Goal: Information Seeking & Learning: Check status

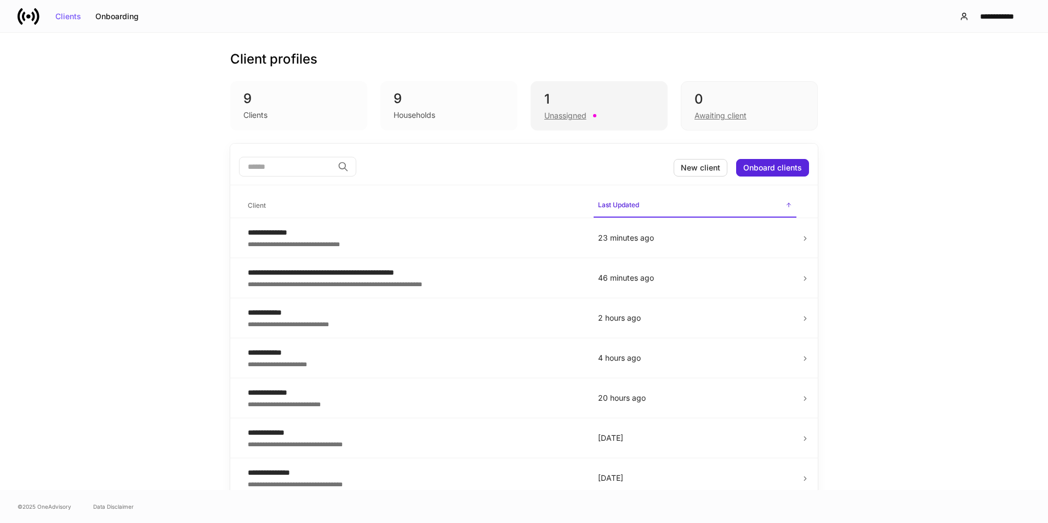
click at [553, 112] on div "Unassigned" at bounding box center [566, 115] width 42 height 11
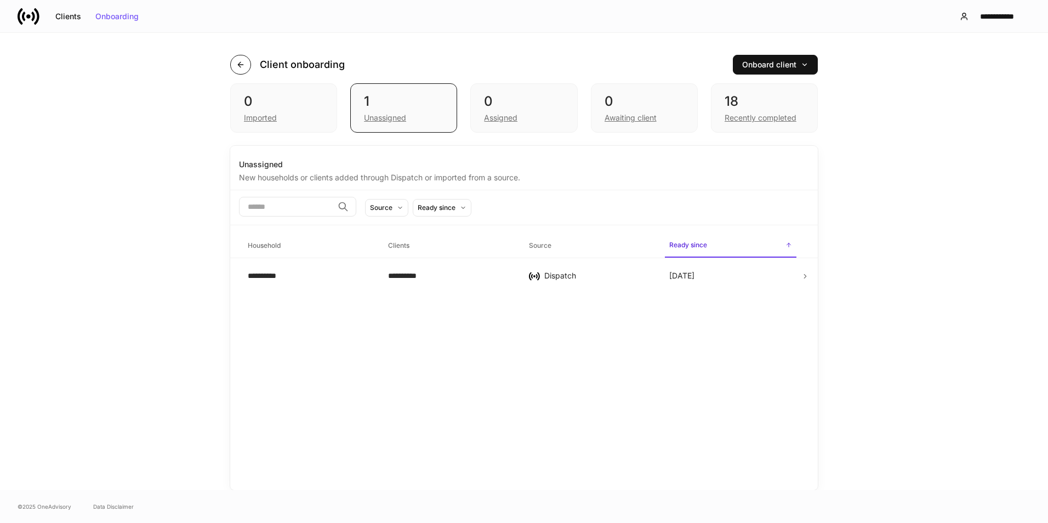
click at [239, 68] on icon "button" at bounding box center [240, 64] width 9 height 9
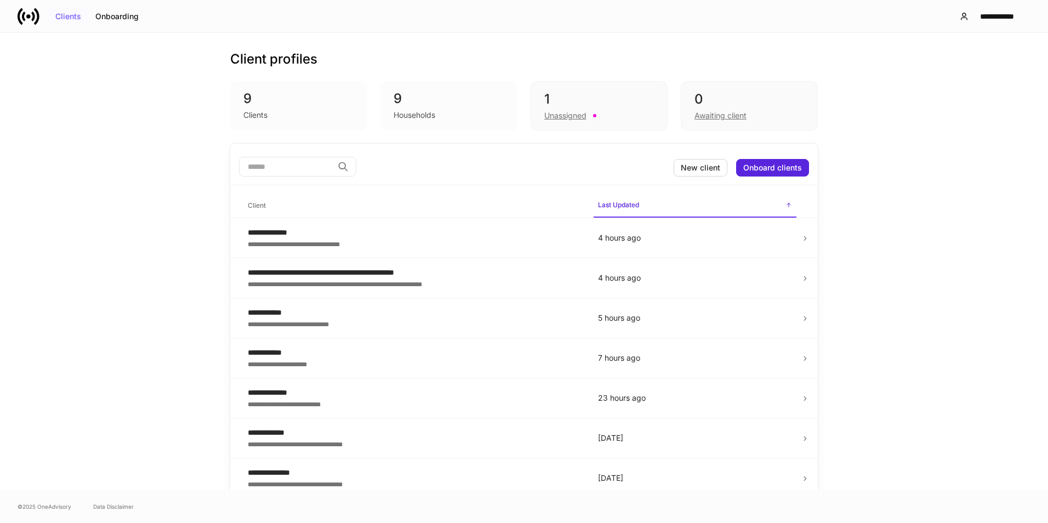
click at [70, 13] on div "Clients" at bounding box center [68, 17] width 26 height 8
click at [111, 15] on div "Onboarding" at bounding box center [116, 17] width 43 height 8
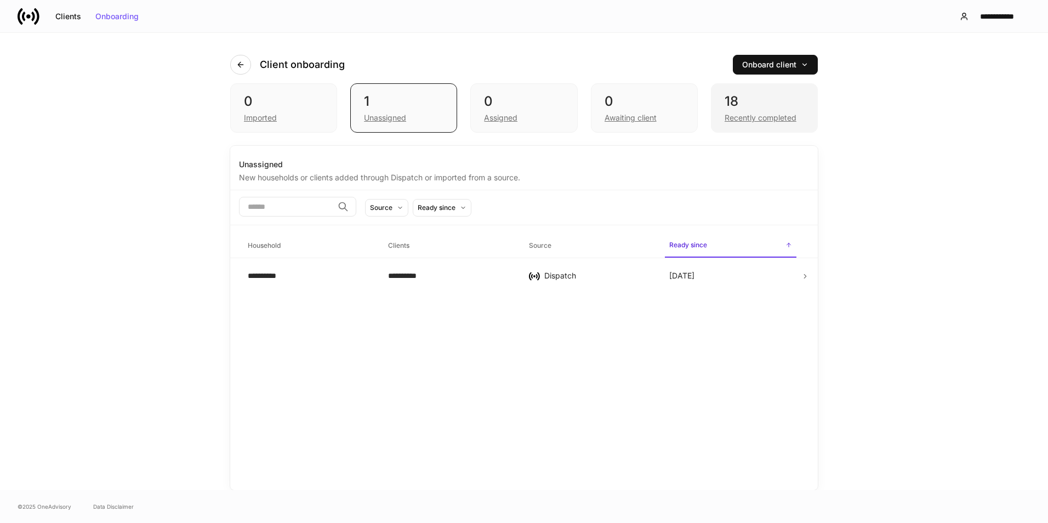
click at [741, 114] on div "Recently completed" at bounding box center [761, 117] width 72 height 11
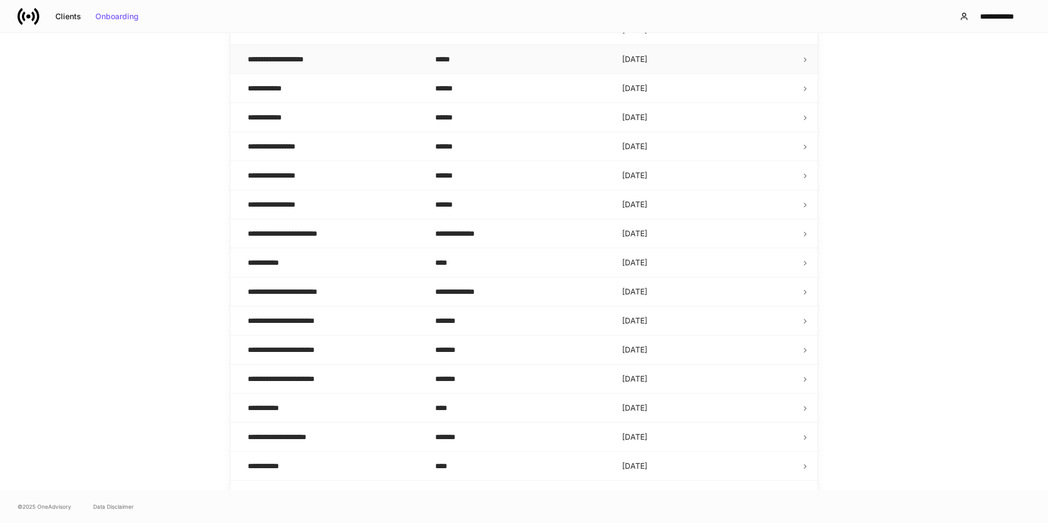
scroll to position [253, 0]
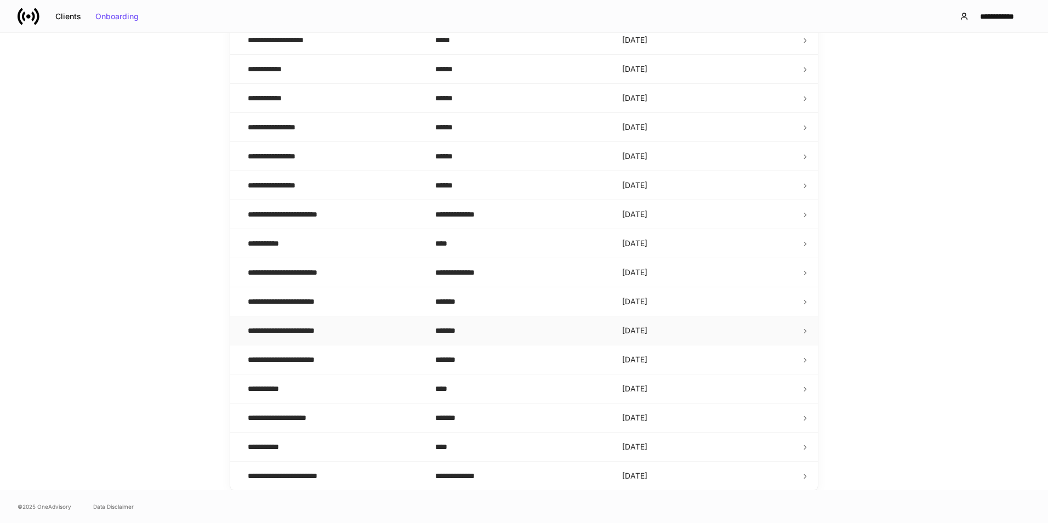
click at [376, 330] on div "**********" at bounding box center [333, 330] width 170 height 11
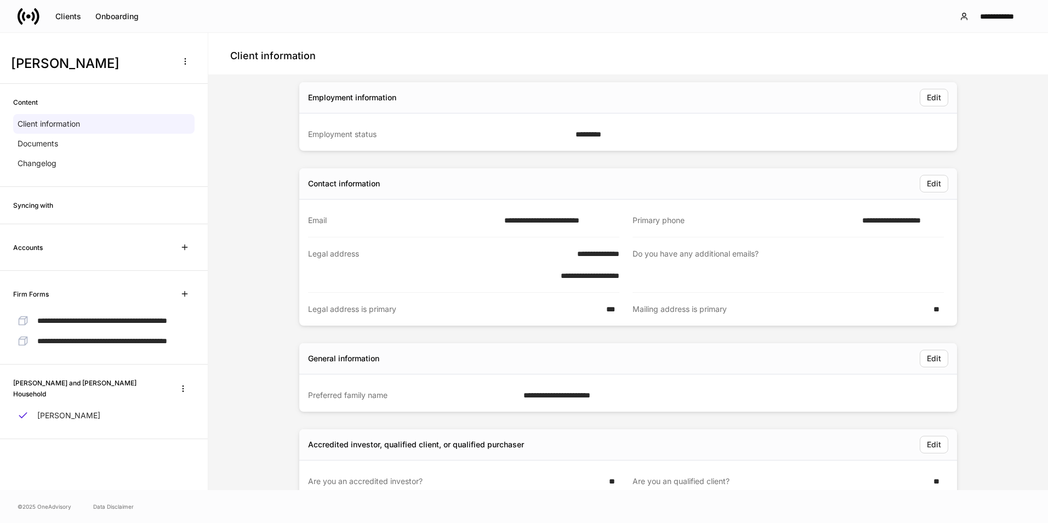
scroll to position [329, 0]
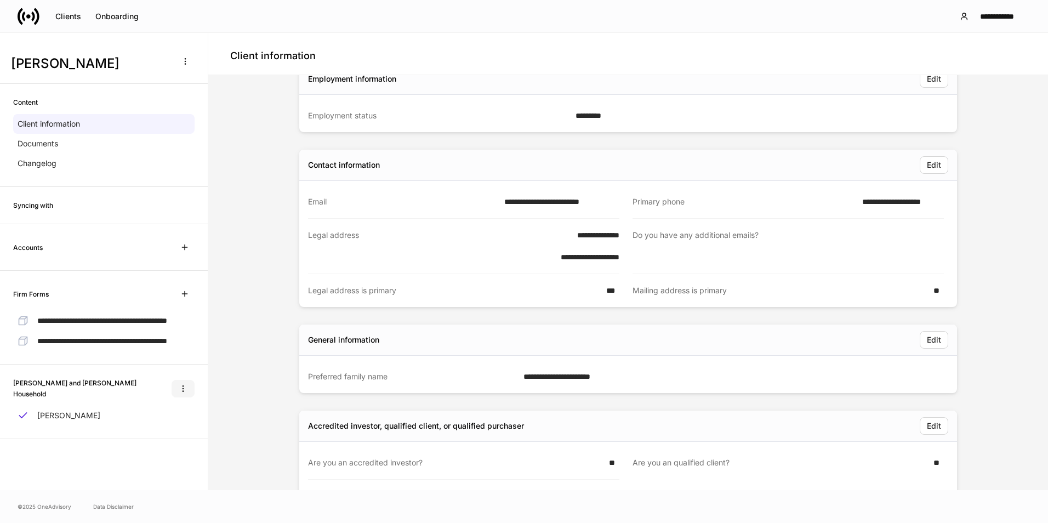
click at [183, 393] on icon "button" at bounding box center [183, 388] width 9 height 9
click at [233, 380] on div at bounding box center [524, 261] width 1048 height 523
click at [259, 362] on div "**********" at bounding box center [628, 415] width 831 height 1330
click at [52, 150] on div "Documents" at bounding box center [104, 144] width 182 height 20
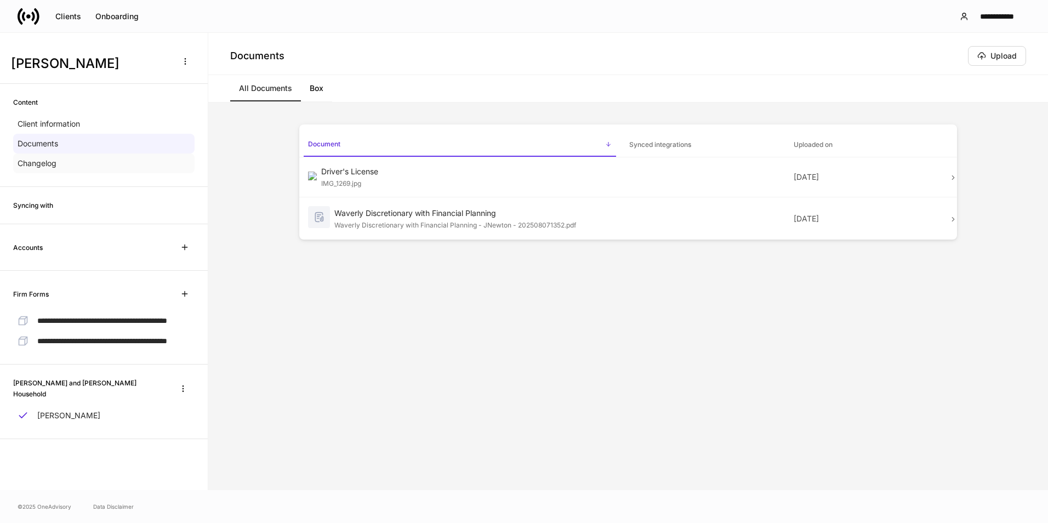
click at [52, 168] on p "Changelog" at bounding box center [37, 163] width 39 height 11
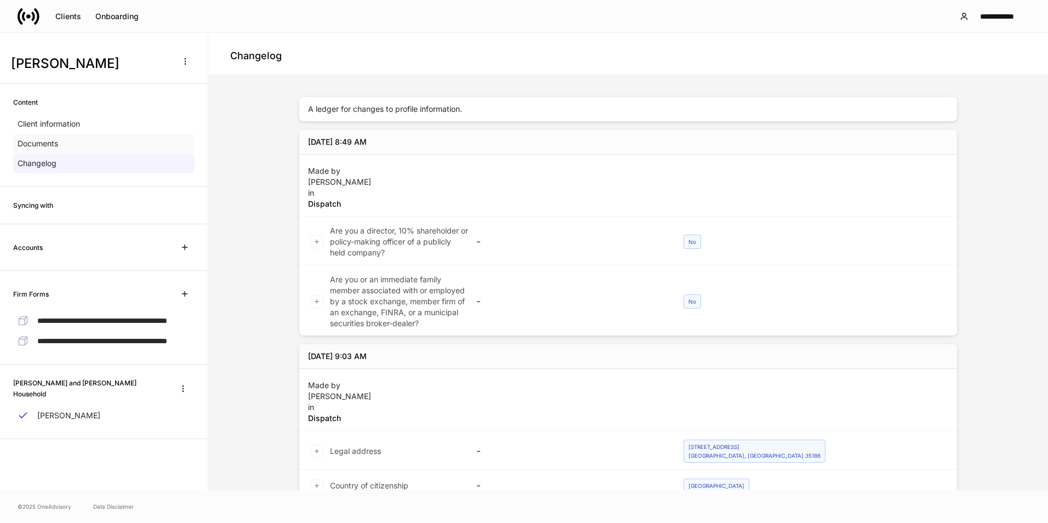
click at [72, 144] on div "Documents" at bounding box center [104, 144] width 182 height 20
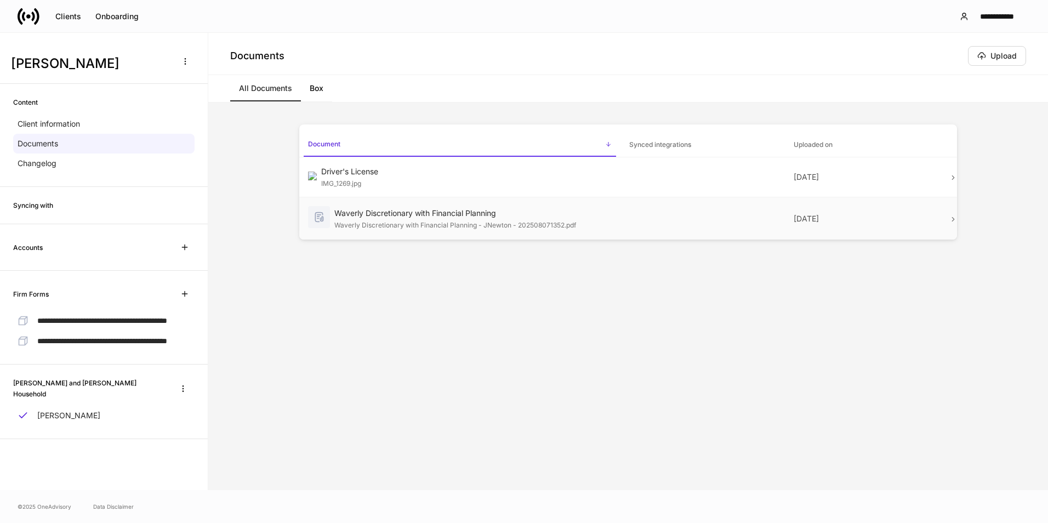
click at [627, 240] on td at bounding box center [703, 218] width 164 height 43
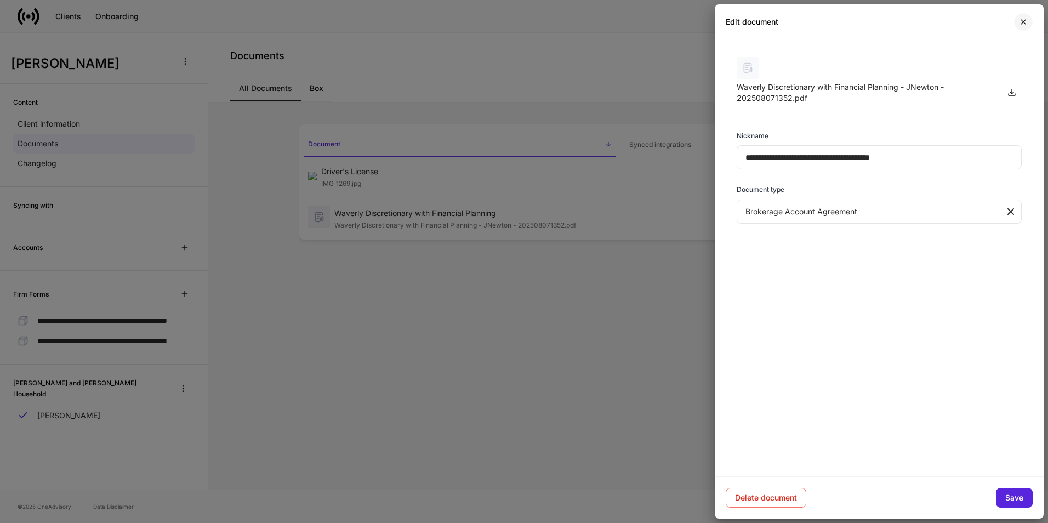
click at [1021, 21] on icon "button" at bounding box center [1023, 22] width 9 height 9
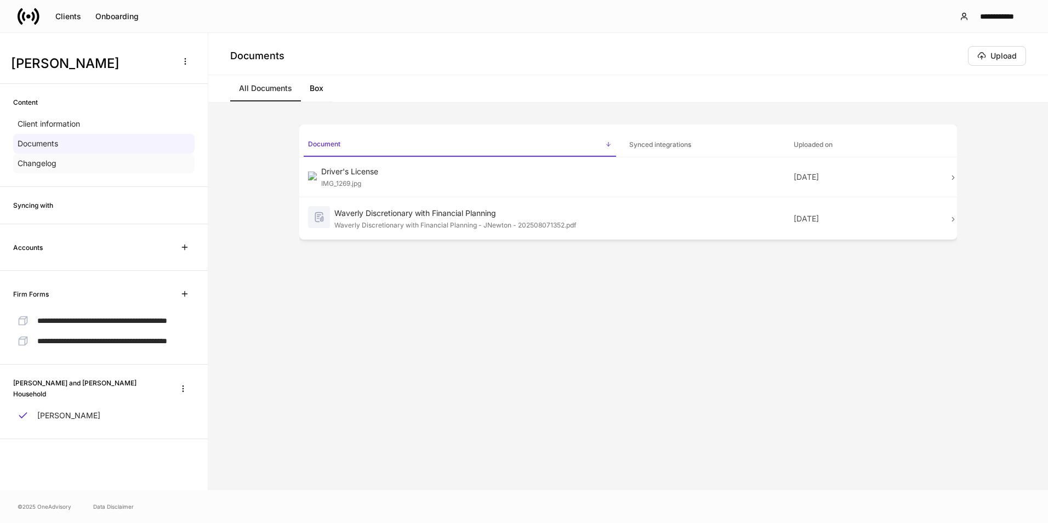
click at [68, 168] on div "Changelog" at bounding box center [104, 164] width 182 height 20
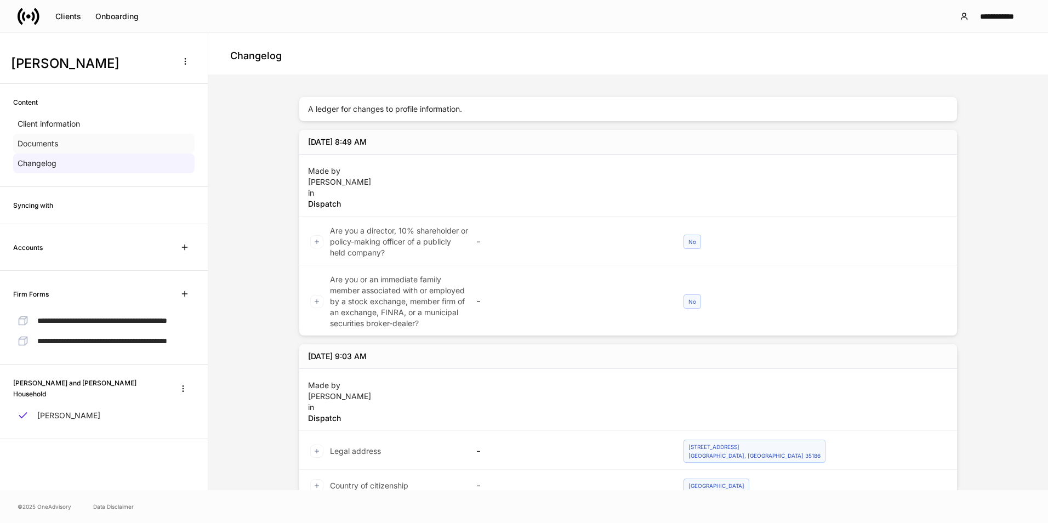
click at [71, 143] on div "Documents" at bounding box center [104, 144] width 182 height 20
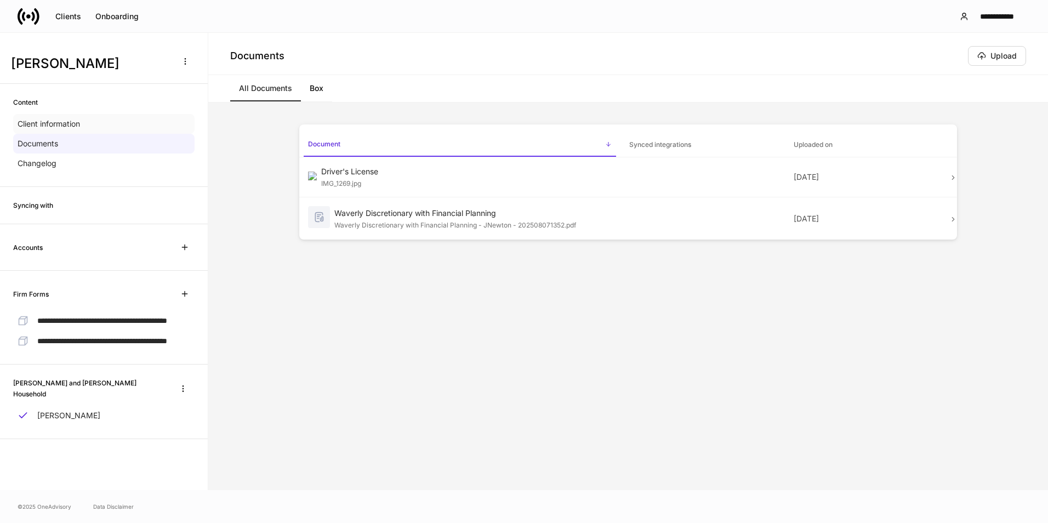
click at [75, 121] on p "Client information" at bounding box center [49, 123] width 63 height 11
